Goal: Navigation & Orientation: Find specific page/section

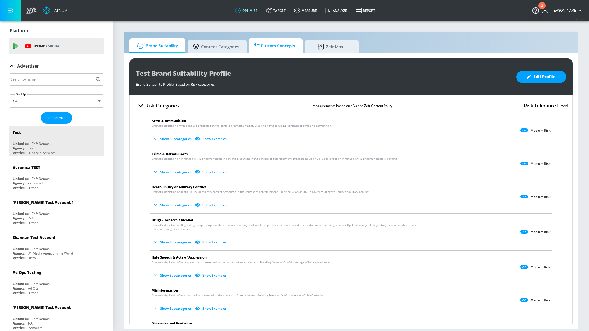
click at [268, 46] on span "Custom Concepts" at bounding box center [274, 45] width 41 height 13
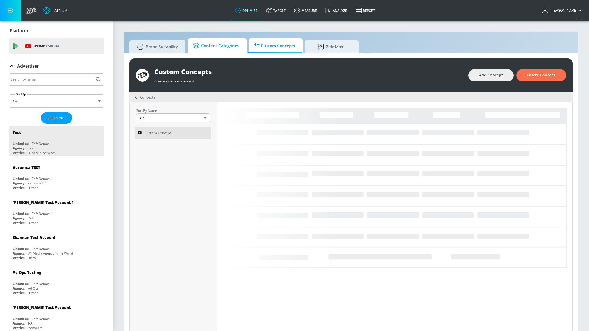
click at [226, 48] on span "Content Categories" at bounding box center [216, 45] width 46 height 13
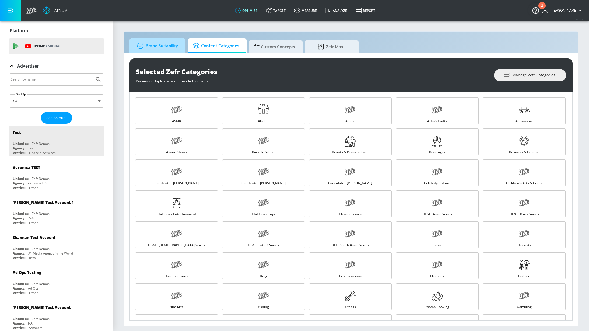
click at [161, 47] on span "Brand Suitability" at bounding box center [156, 45] width 43 height 13
